Goal: Transaction & Acquisition: Purchase product/service

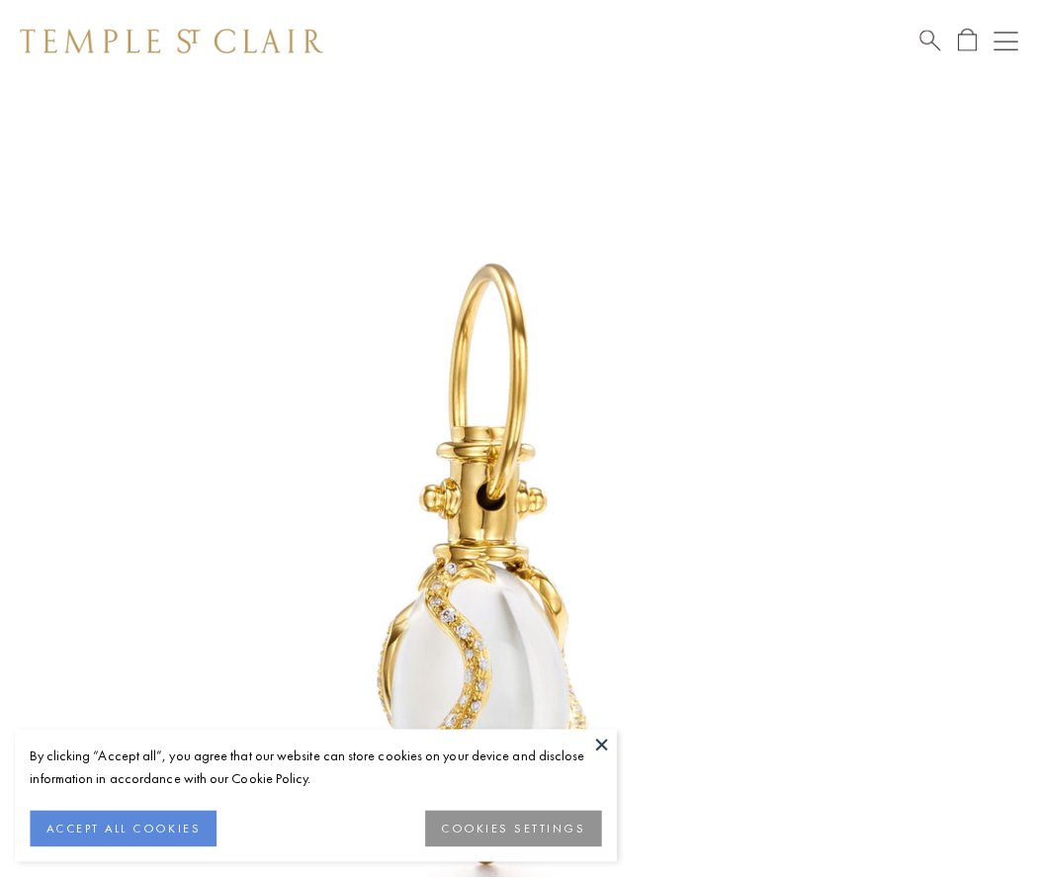
scroll to position [26, 0]
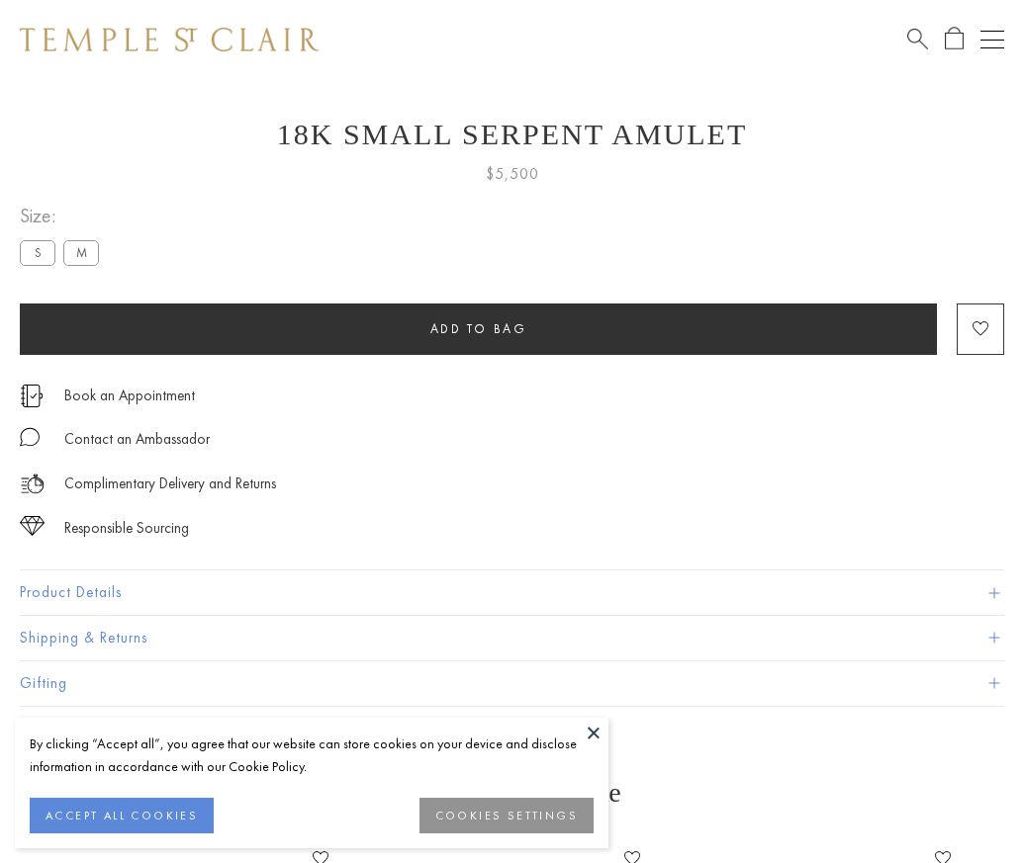
click at [478, 328] on span "Add to bag" at bounding box center [478, 328] width 97 height 17
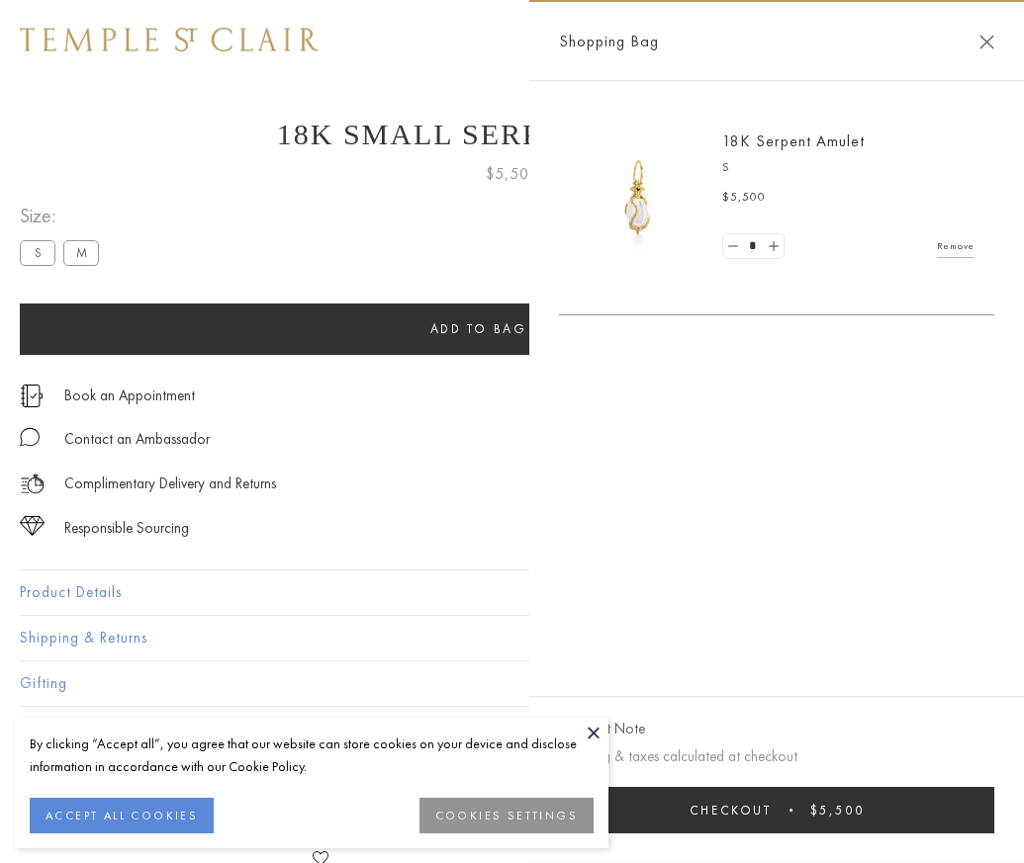
click at [990, 825] on button "Checkout $5,500" at bounding box center [776, 810] width 435 height 46
